Goal: Information Seeking & Learning: Learn about a topic

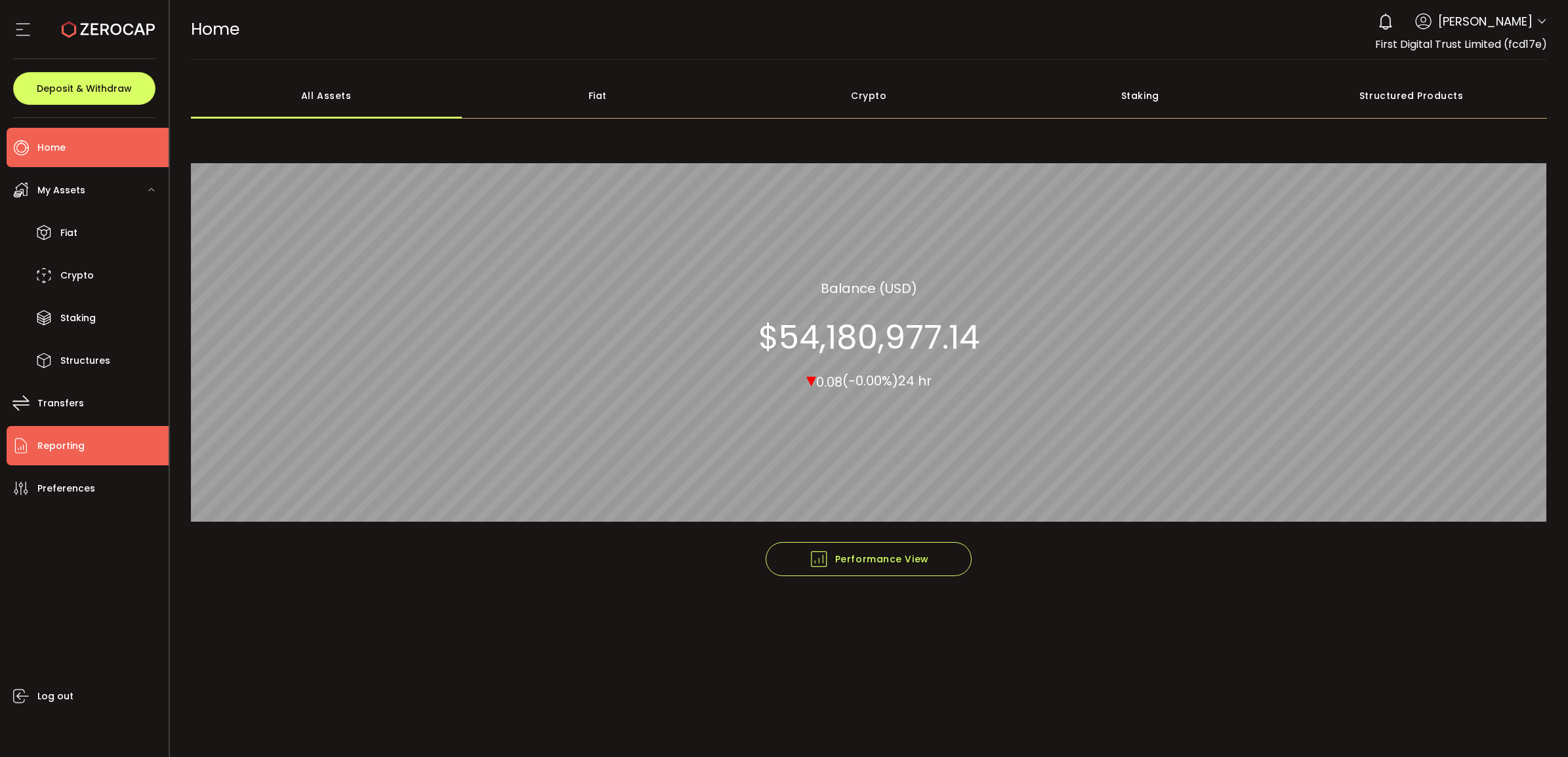
click at [90, 437] on li "Reporting" at bounding box center [88, 445] width 162 height 39
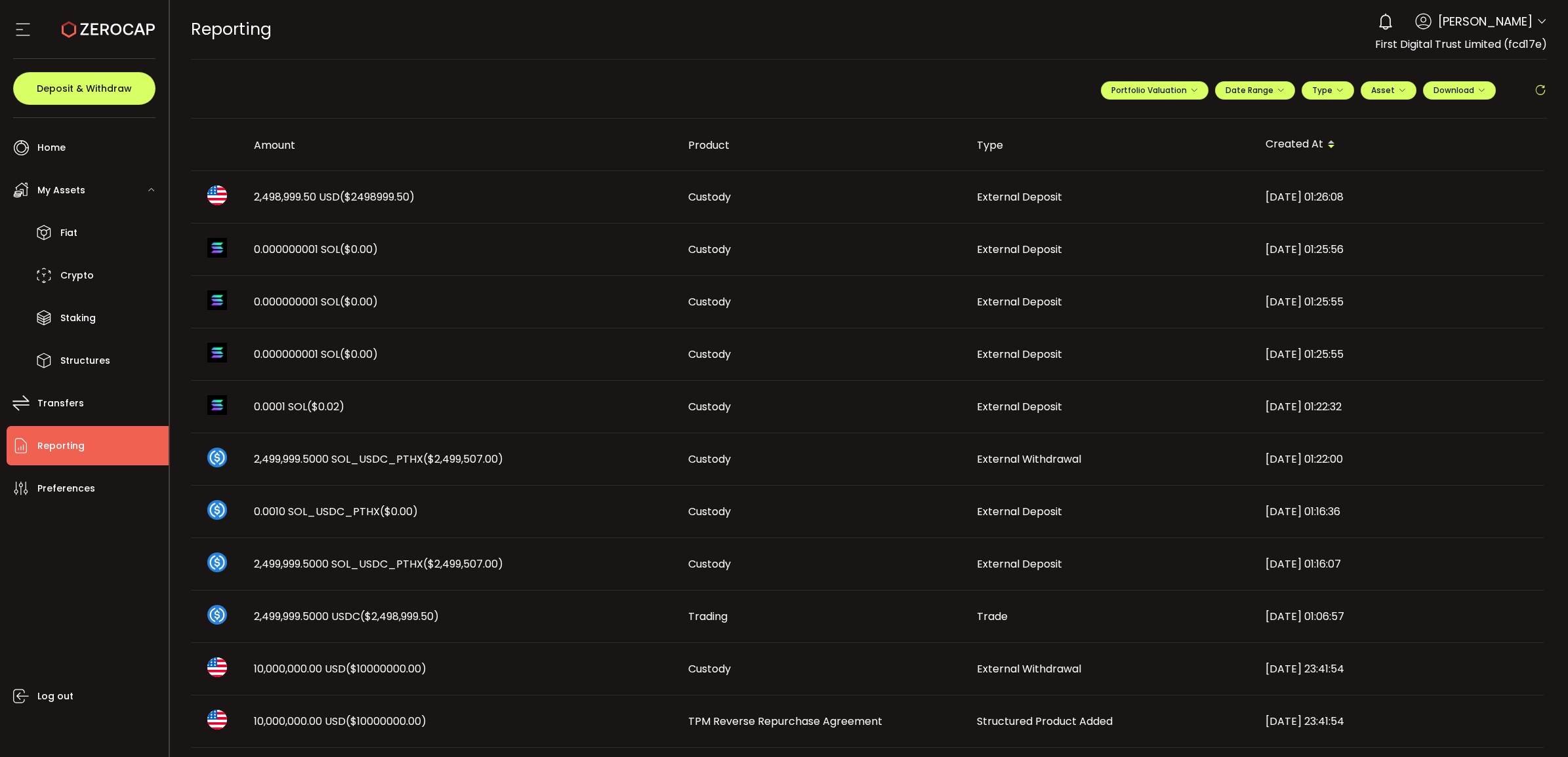
click at [289, 193] on span "2,498,999.50 USD ($2498999.50)" at bounding box center [334, 197] width 161 height 15
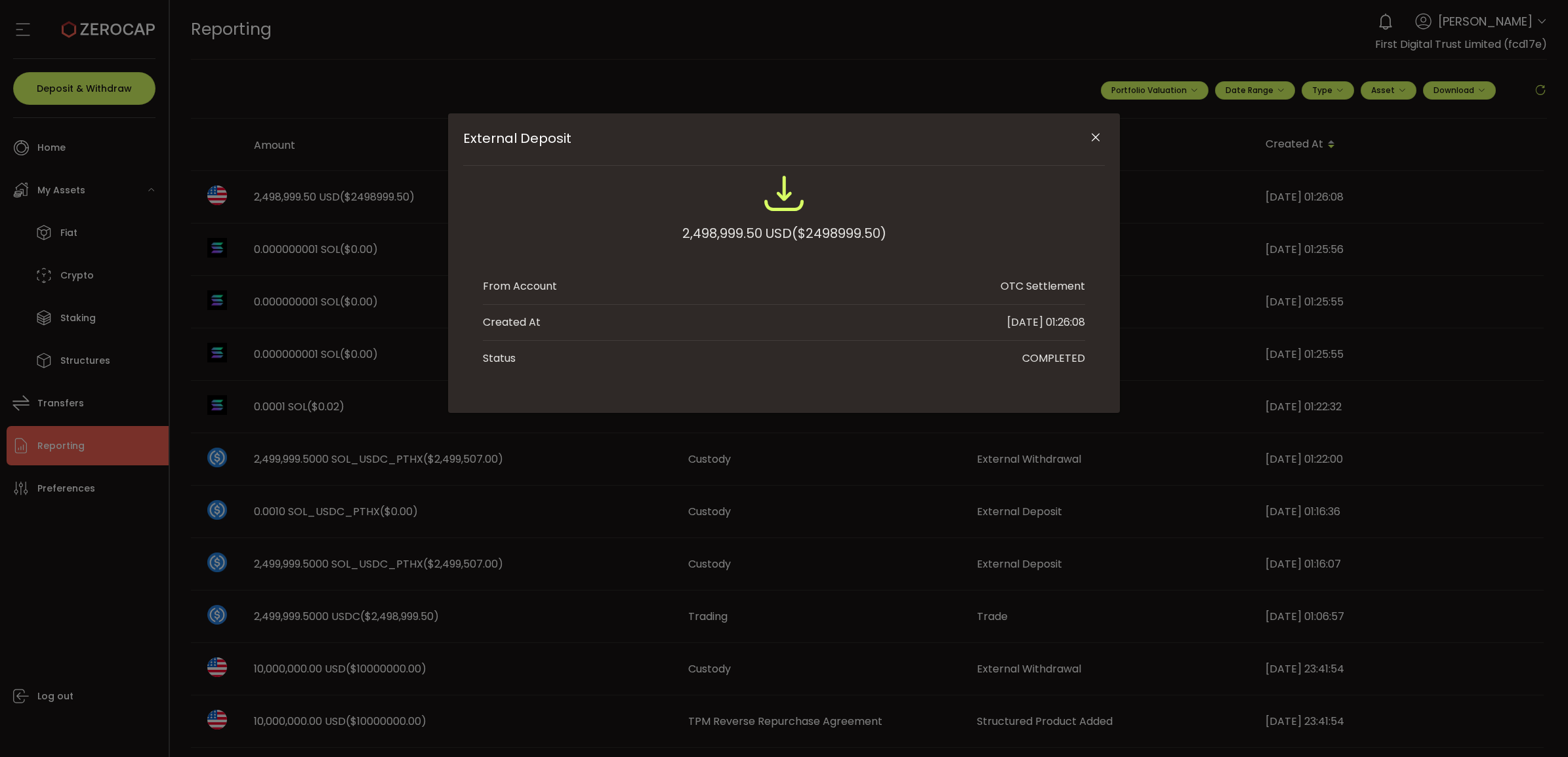
click at [729, 232] on div "2,498,999.50 USD ($2498999.50)" at bounding box center [784, 233] width 204 height 24
copy div "2,498,999.50"
drag, startPoint x: 1033, startPoint y: 546, endPoint x: 1034, endPoint y: 527, distance: 19.0
click at [1029, 449] on div "External Deposit 2,498,999.50 USD ($2498999.50) From Account OTC Settlement Cre…" at bounding box center [784, 378] width 1568 height 757
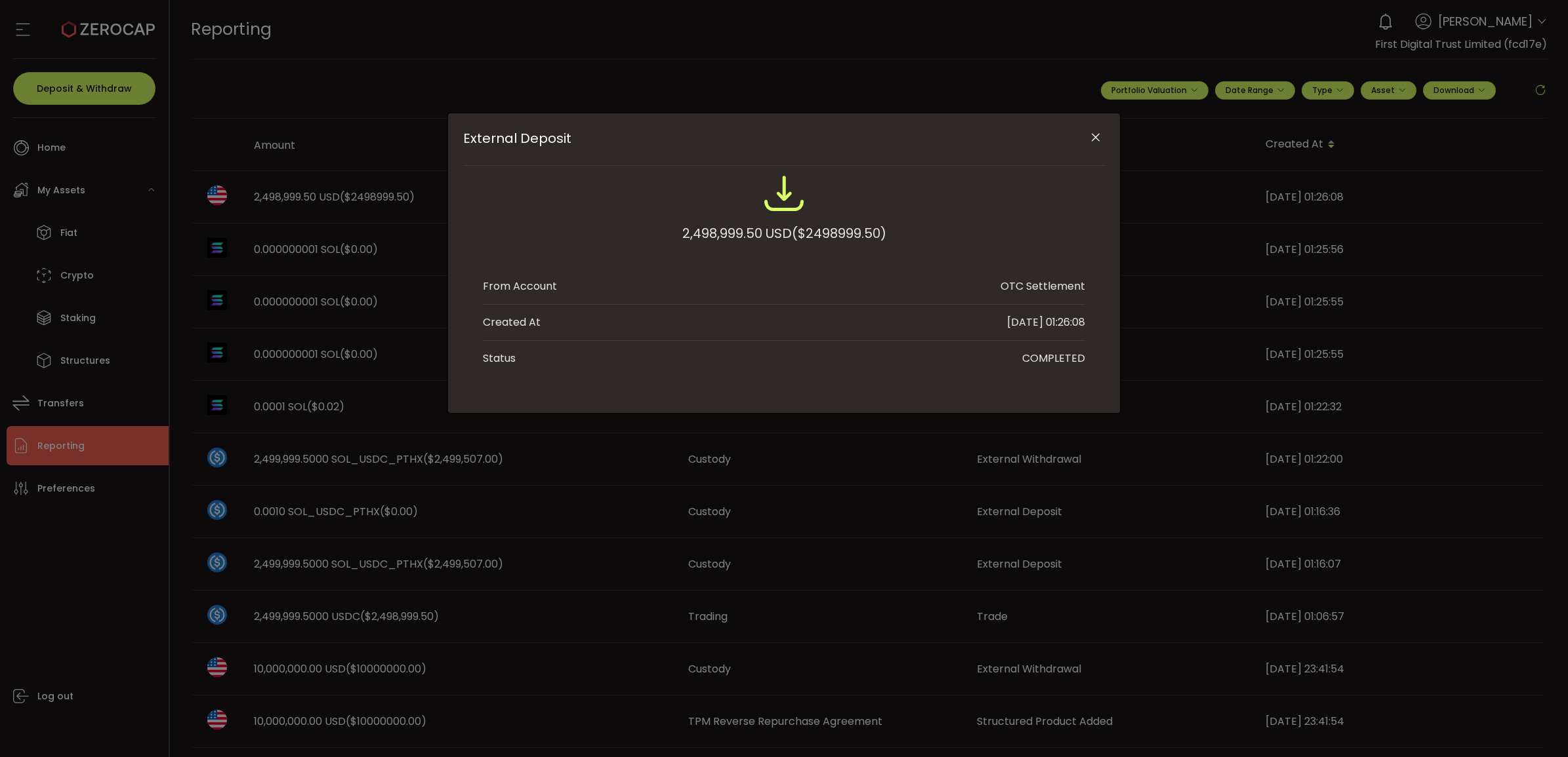
click at [1029, 138] on icon "Close" at bounding box center [1095, 137] width 13 height 13
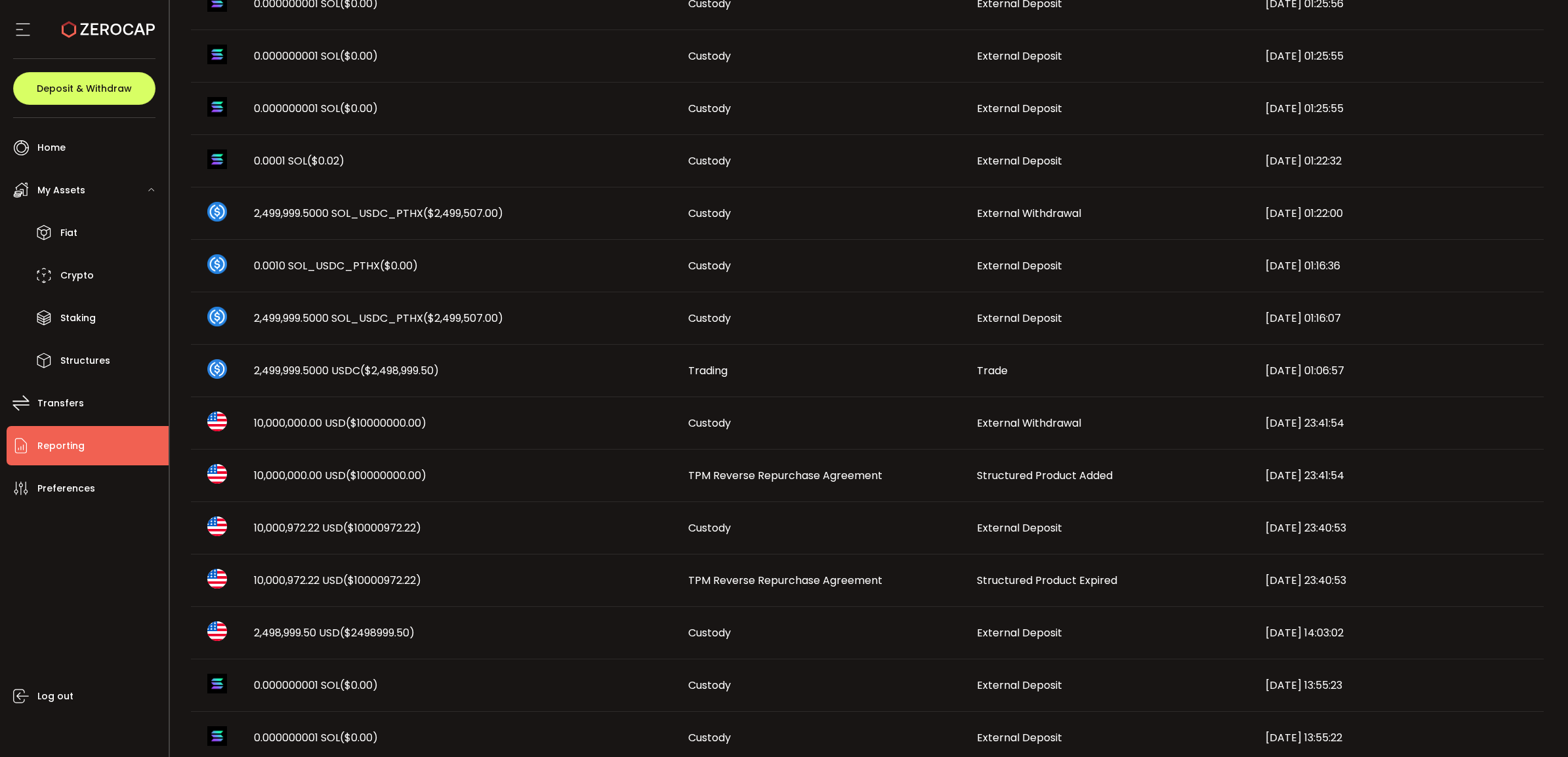
scroll to position [328, 0]
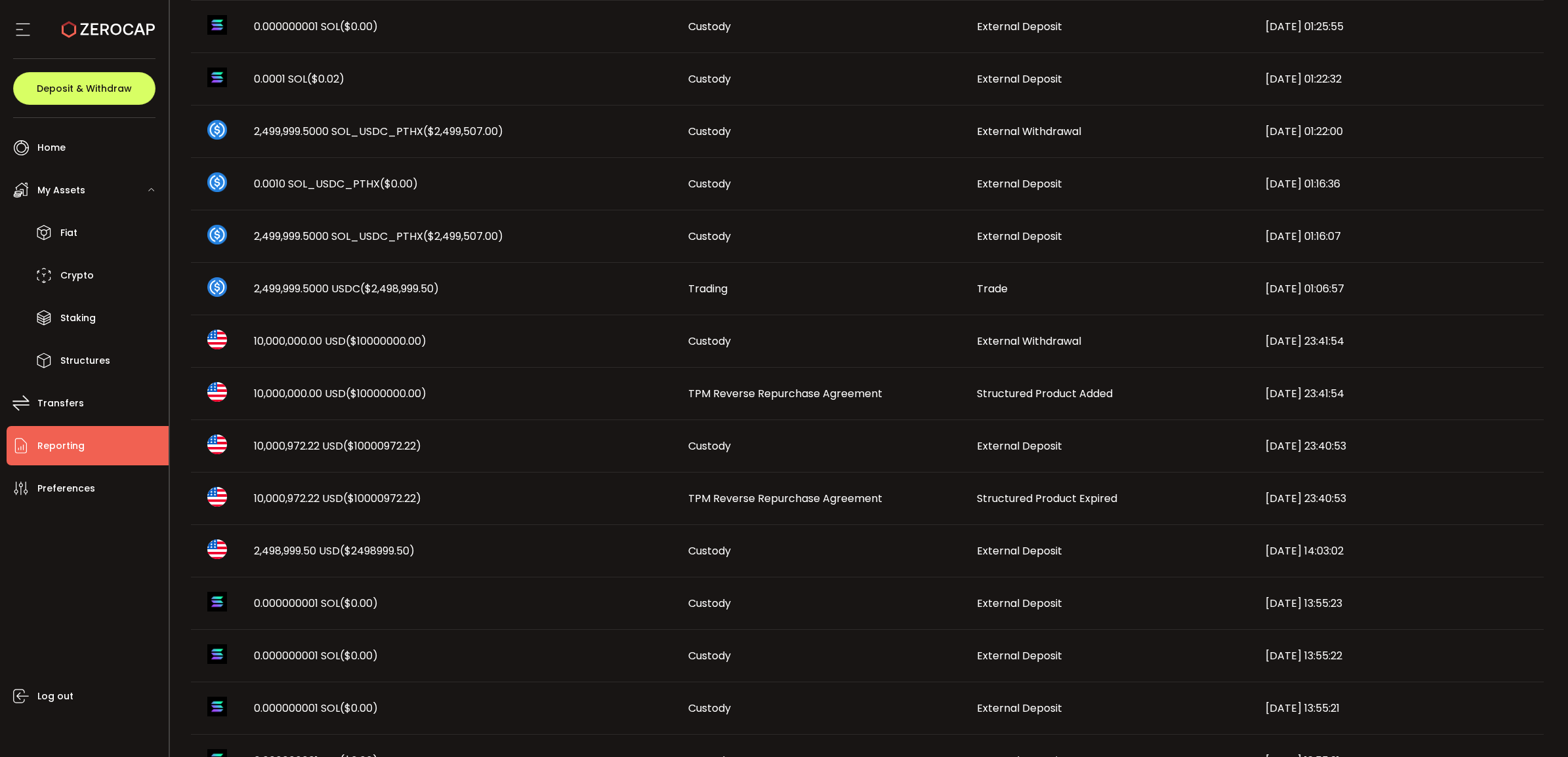
click at [858, 449] on span "TPM Reverse Repurchase Agreement" at bounding box center [785, 499] width 194 height 15
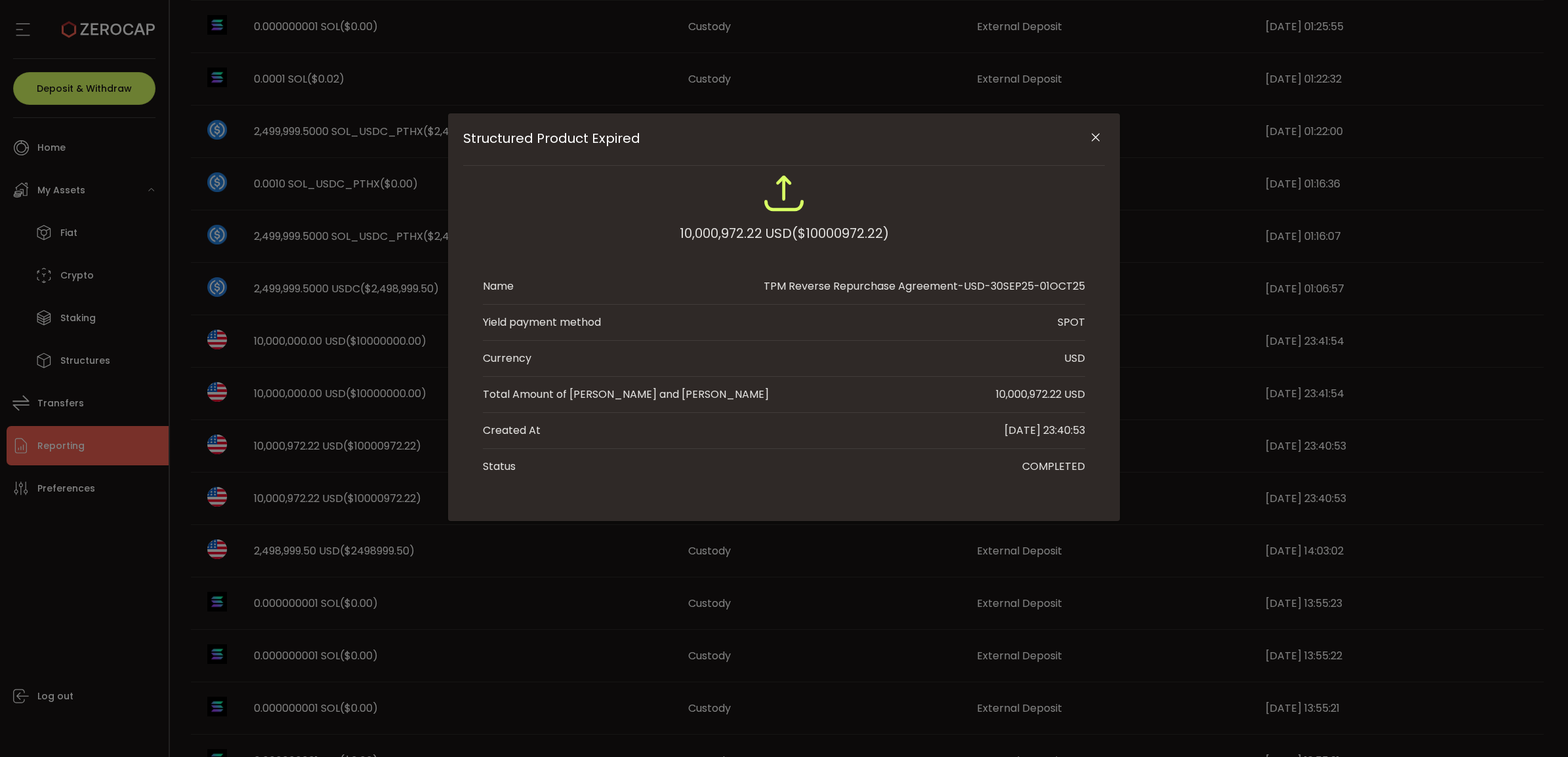
click at [1029, 135] on icon "Close" at bounding box center [1095, 137] width 13 height 13
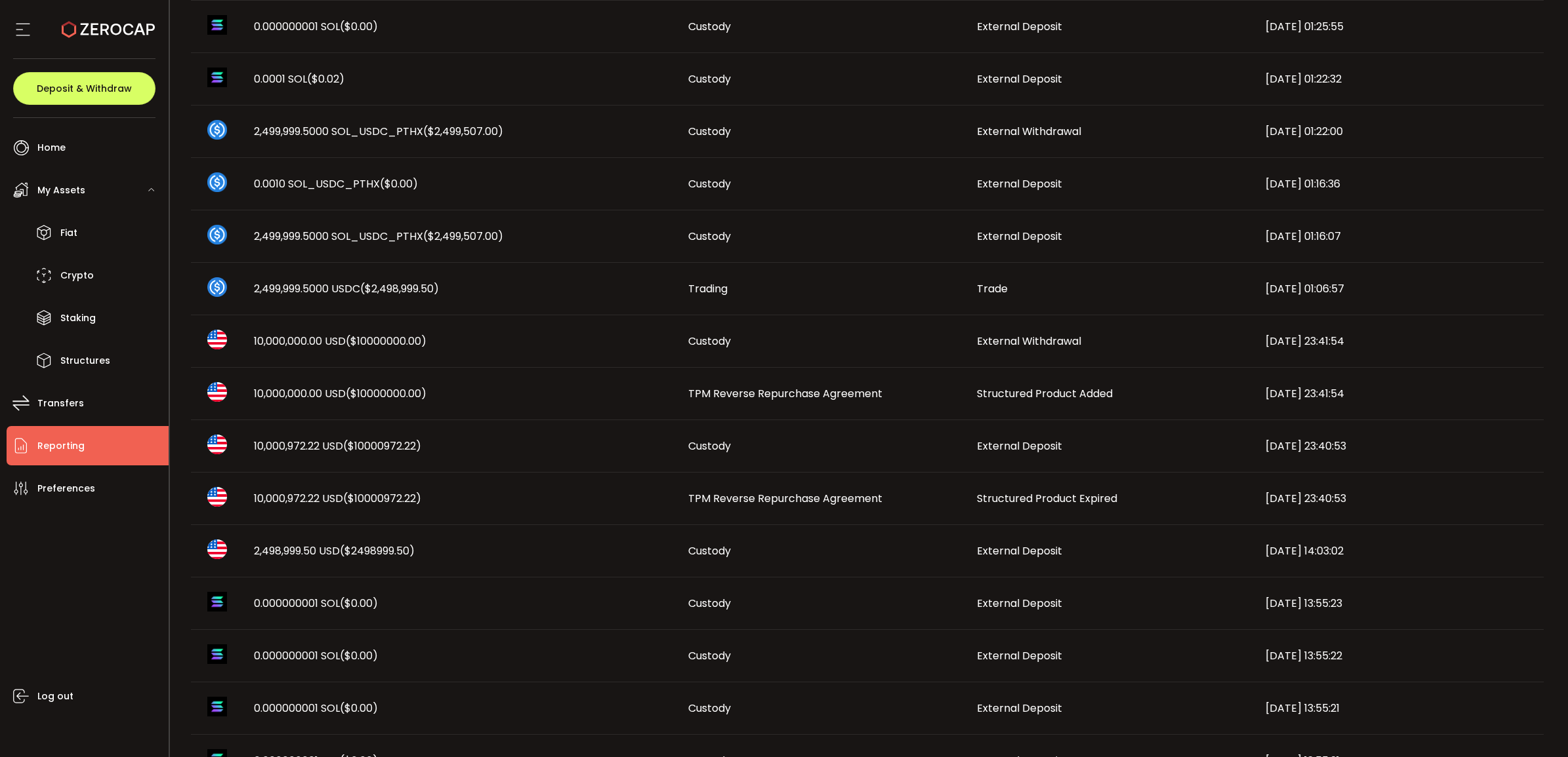
click at [720, 394] on span "TPM Reverse Repurchase Agreement" at bounding box center [785, 394] width 194 height 15
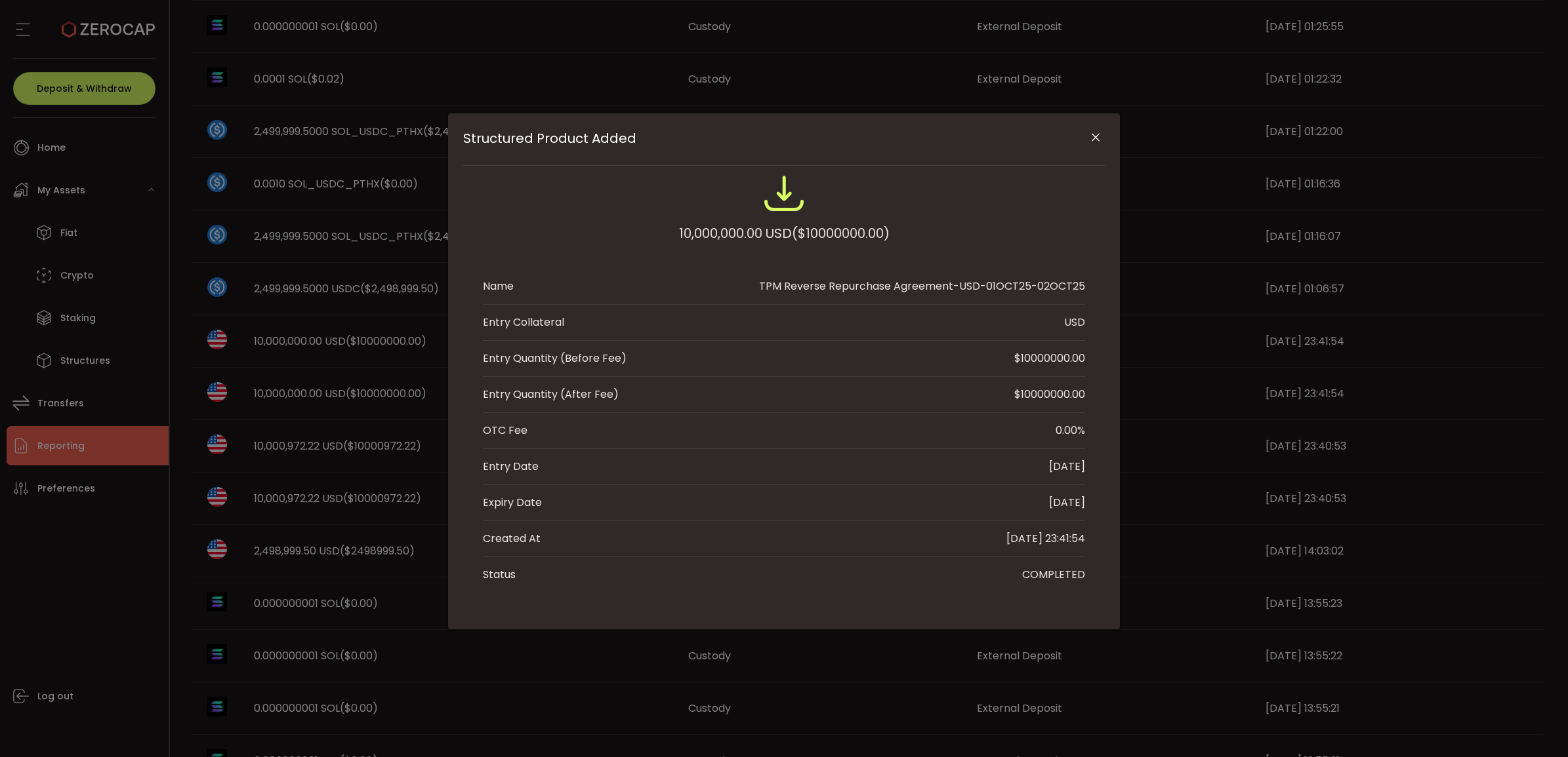
click at [1029, 136] on icon "Close" at bounding box center [1095, 137] width 13 height 13
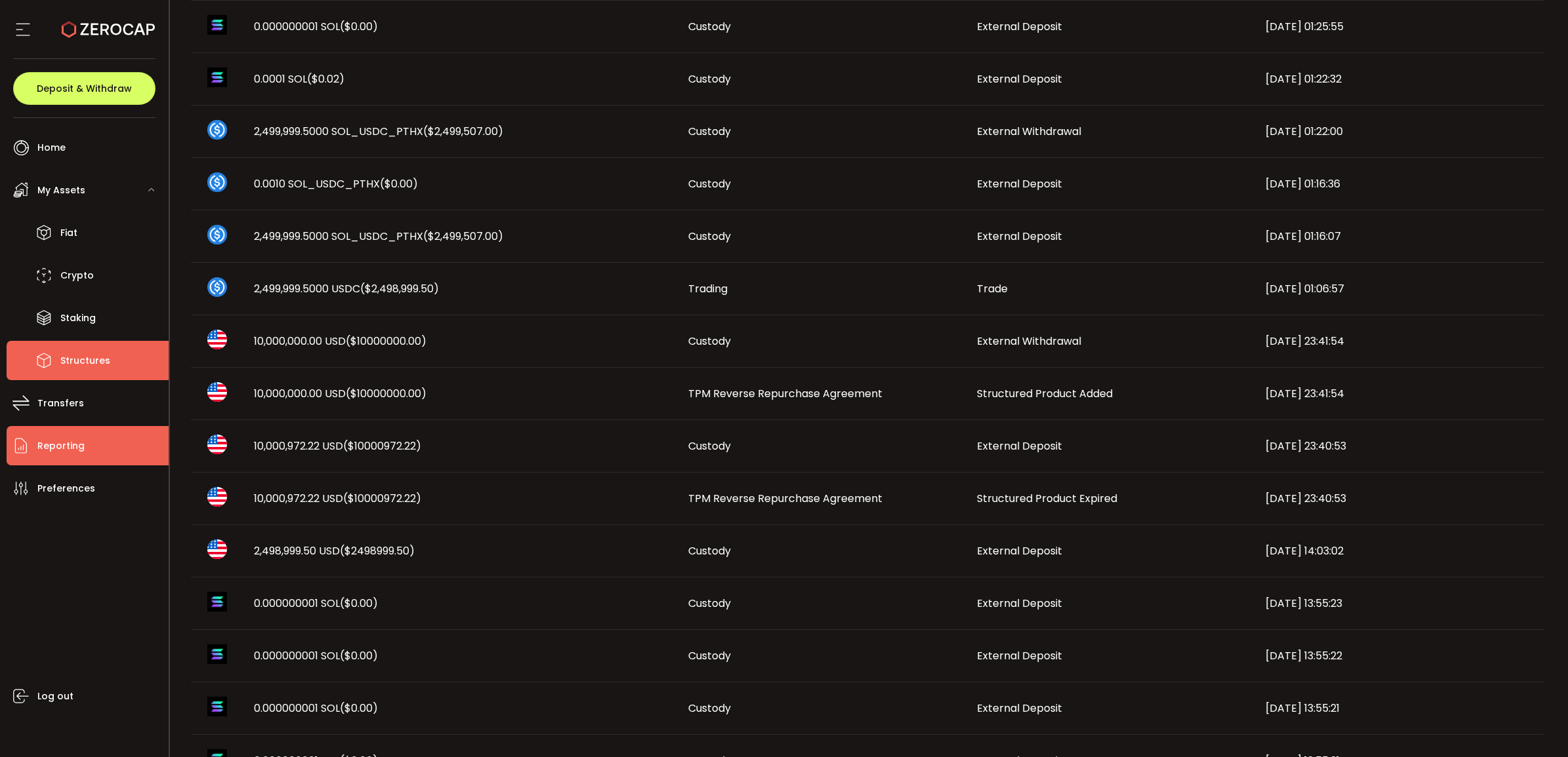
click at [84, 366] on span "Structures" at bounding box center [85, 360] width 50 height 19
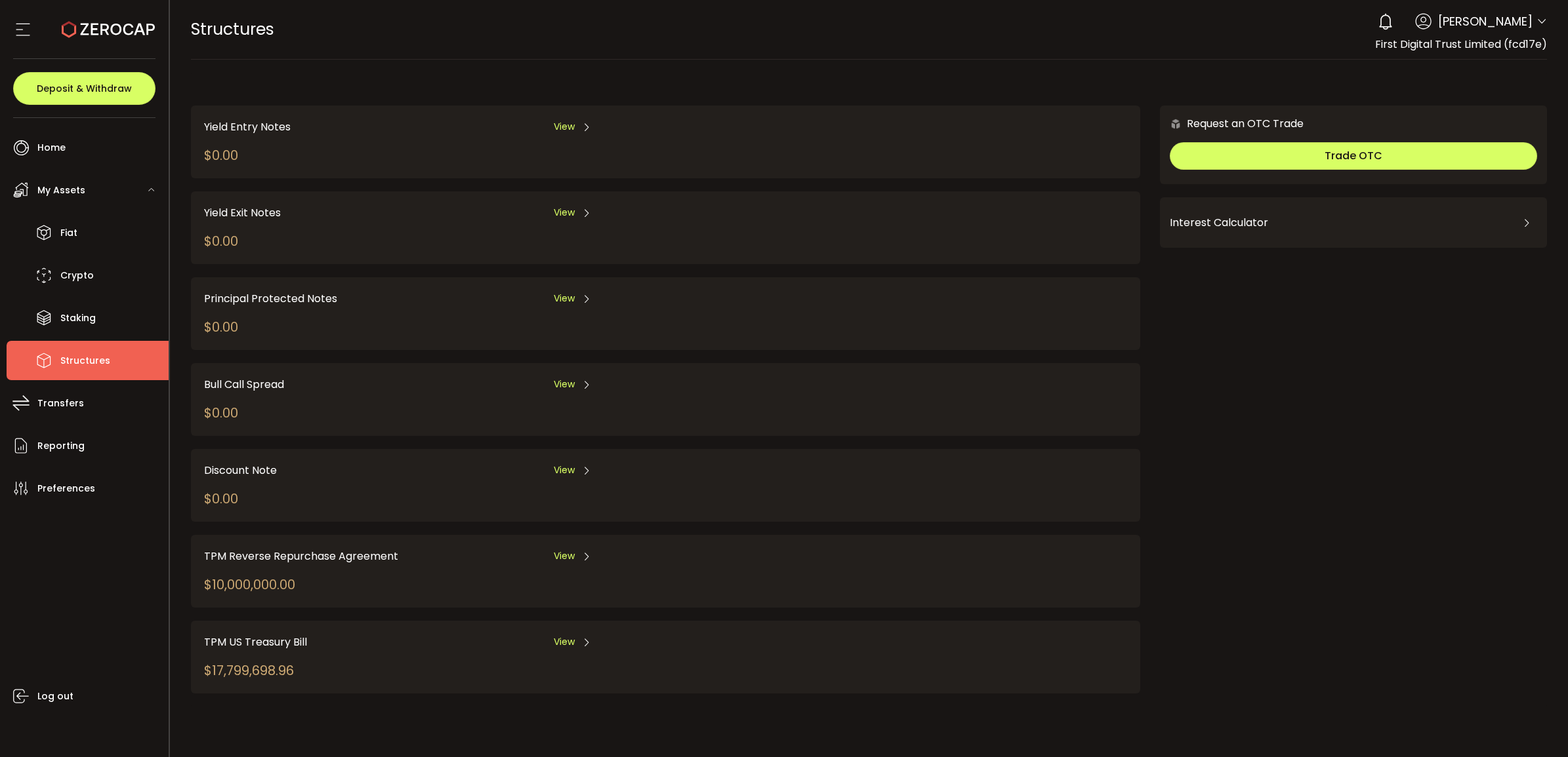
click at [575, 449] on div "View" at bounding box center [572, 556] width 38 height 16
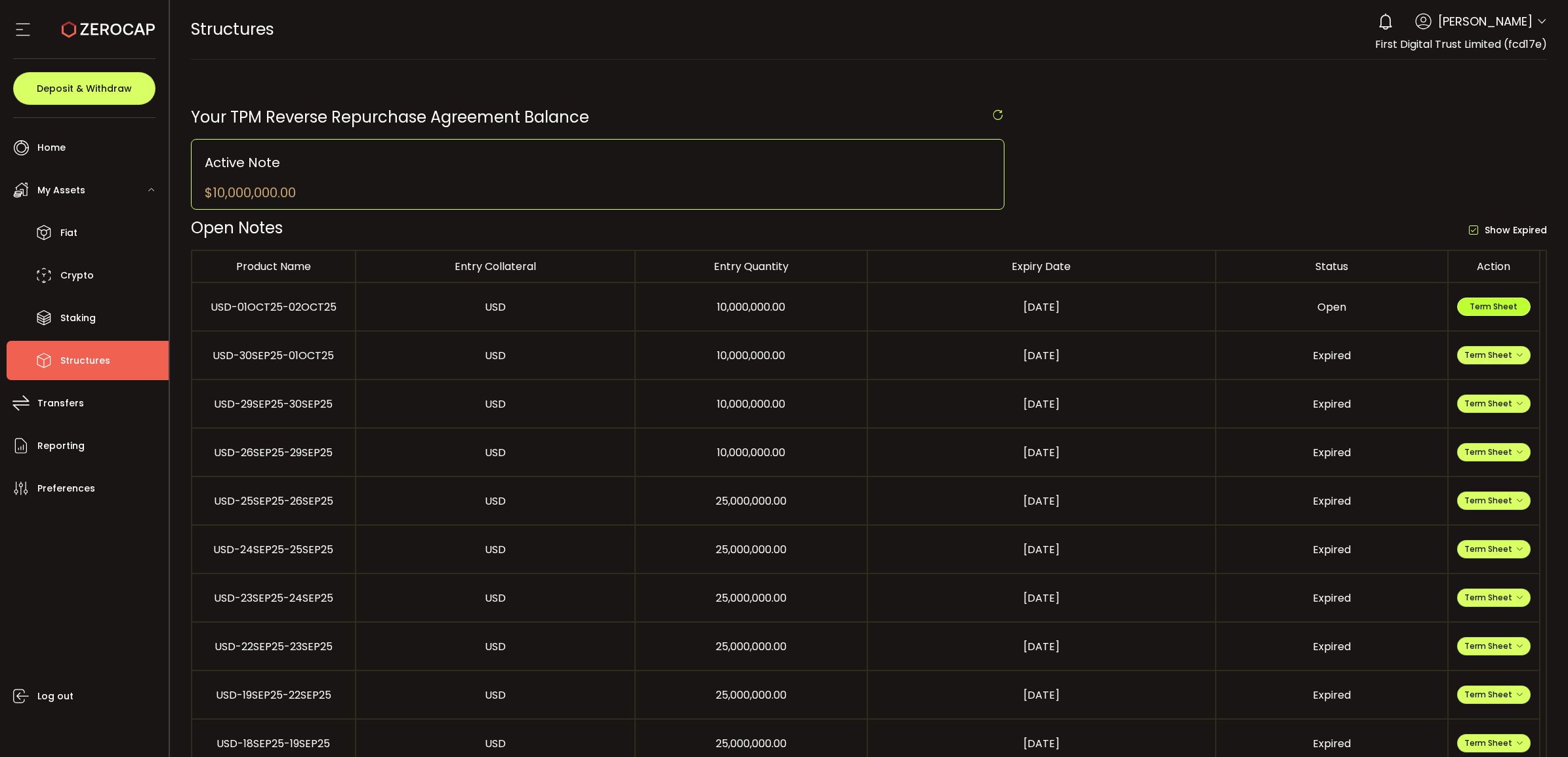
click at [1029, 306] on span "Term Sheet" at bounding box center [1493, 306] width 48 height 11
click at [63, 238] on span "Fiat" at bounding box center [69, 233] width 17 height 19
